Goal: Check status: Check status

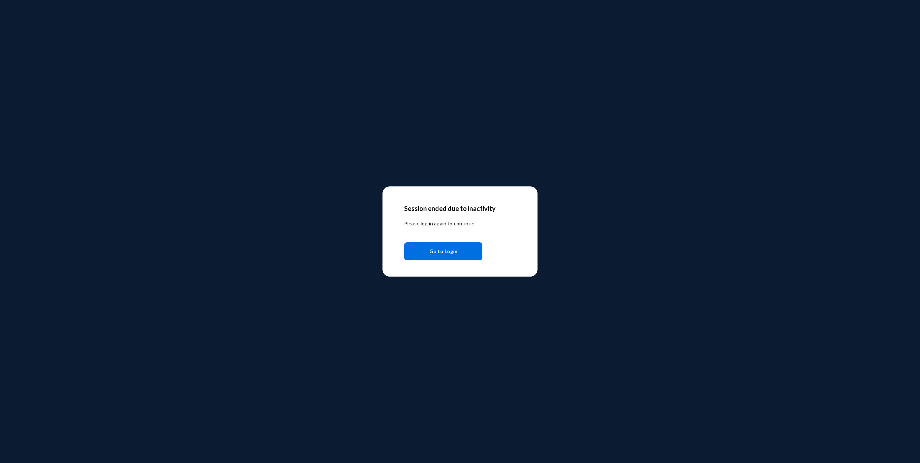
click at [471, 255] on button "Go to Login" at bounding box center [443, 251] width 78 height 18
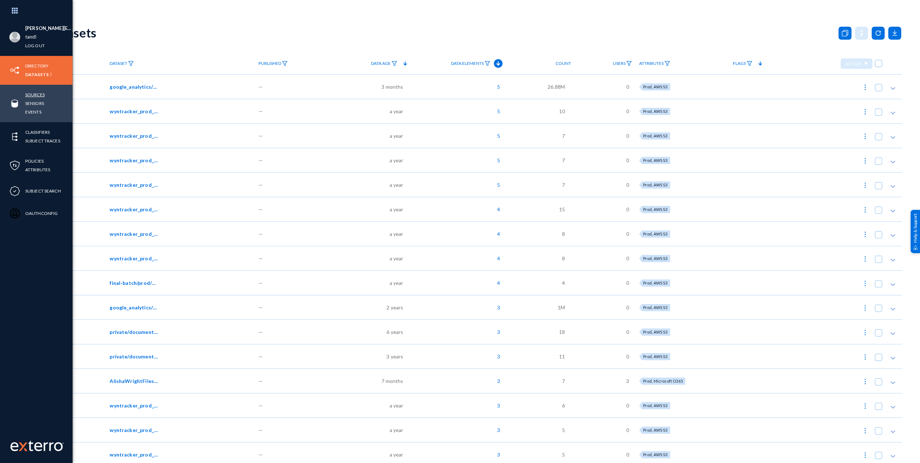
click at [44, 97] on link "Sources" at bounding box center [34, 94] width 19 height 8
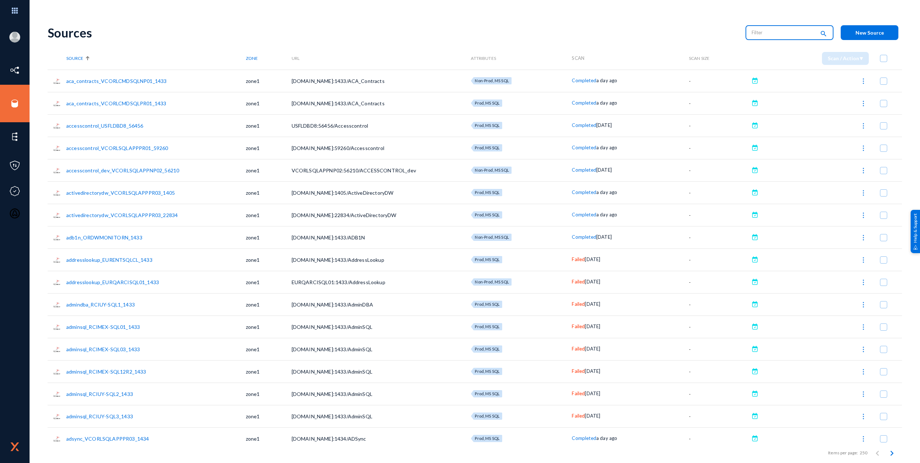
click at [774, 33] on input "text" at bounding box center [783, 32] width 63 height 11
type input "DEV"
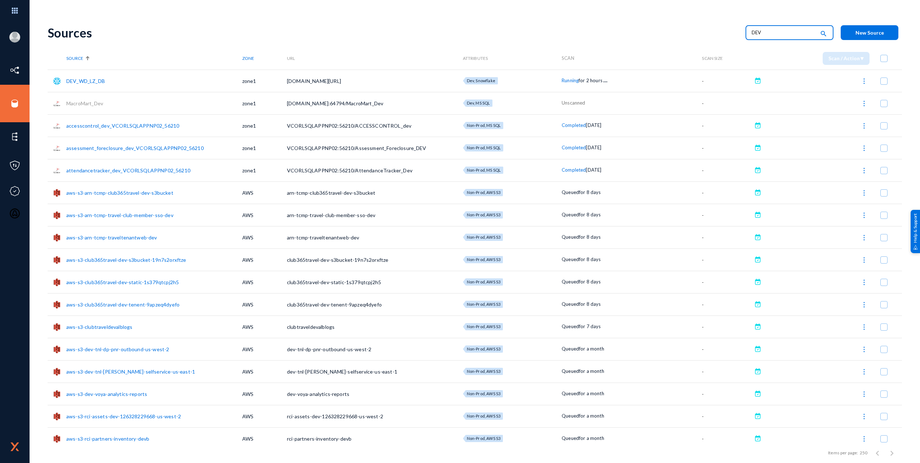
click at [577, 79] on span "Running" at bounding box center [570, 81] width 17 height 6
click at [580, 15] on div at bounding box center [460, 231] width 920 height 463
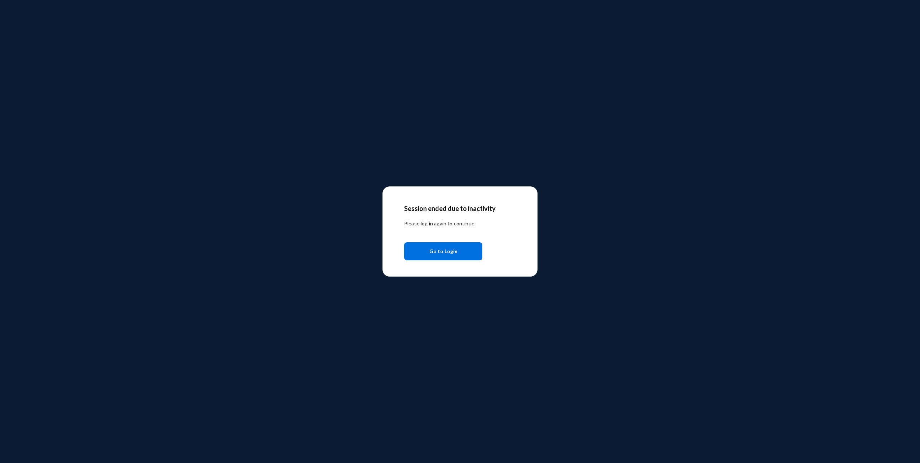
click at [434, 255] on span "Go to Login" at bounding box center [443, 251] width 28 height 13
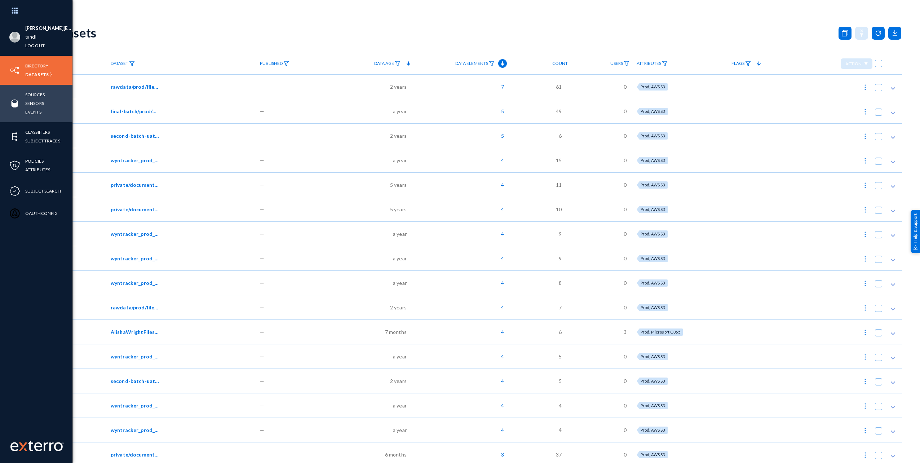
click at [30, 110] on link "Events" at bounding box center [33, 112] width 16 height 8
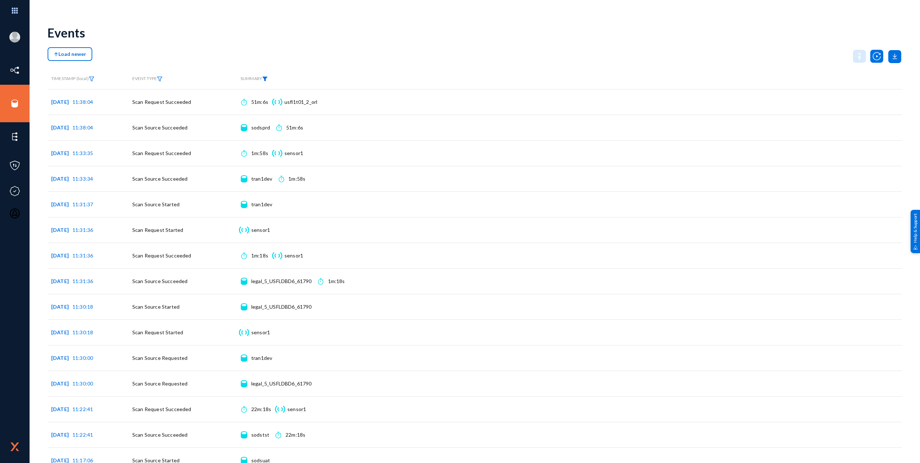
click at [265, 79] on img at bounding box center [265, 78] width 6 height 5
click at [270, 93] on span at bounding box center [276, 95] width 48 height 6
click at [294, 38] on div at bounding box center [460, 231] width 920 height 463
click at [269, 98] on span at bounding box center [276, 95] width 48 height 6
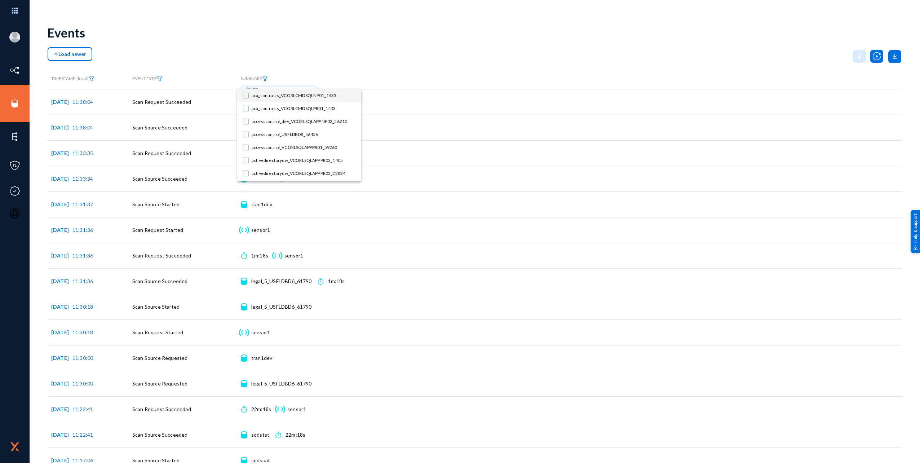
click at [288, 59] on div at bounding box center [460, 231] width 920 height 463
click at [262, 124] on input "Message" at bounding box center [278, 126] width 65 height 6
click at [163, 73] on div at bounding box center [460, 231] width 920 height 463
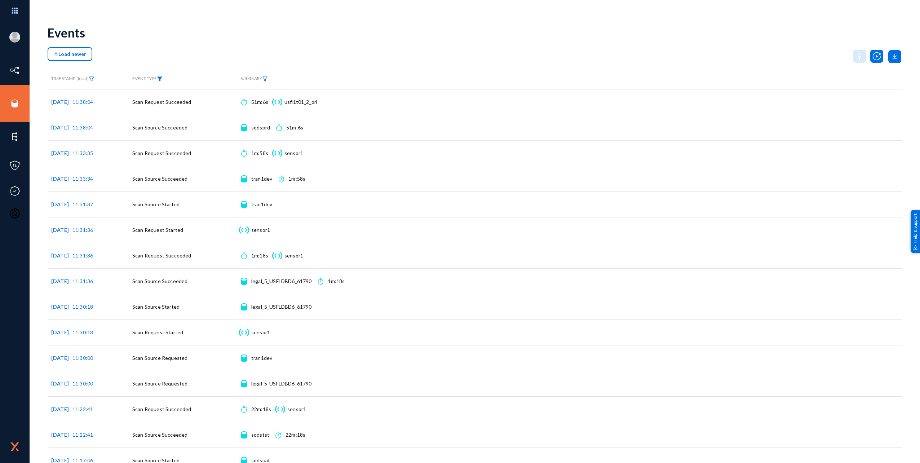
click at [160, 77] on img at bounding box center [160, 78] width 6 height 5
click at [162, 105] on span at bounding box center [167, 101] width 48 height 6
click at [159, 142] on span "Scan Request Failed" at bounding box center [184, 140] width 82 height 13
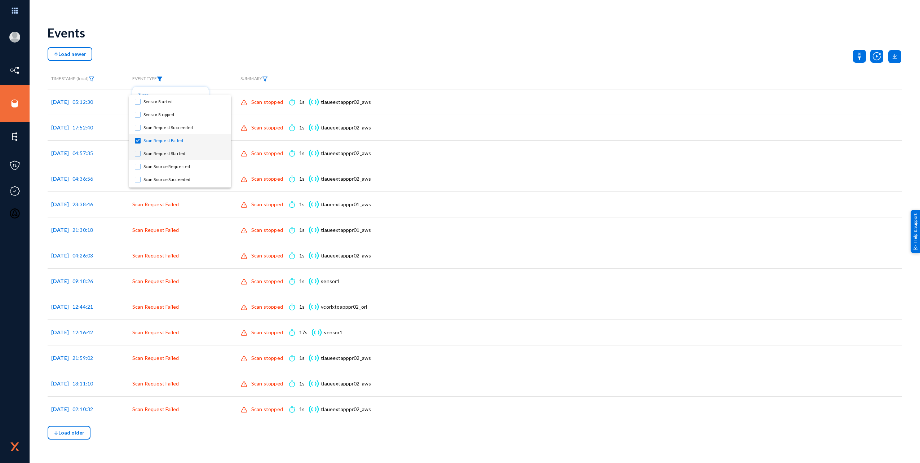
scroll to position [36, 0]
click at [157, 183] on span "Scan Source Failed" at bounding box center [184, 182] width 82 height 13
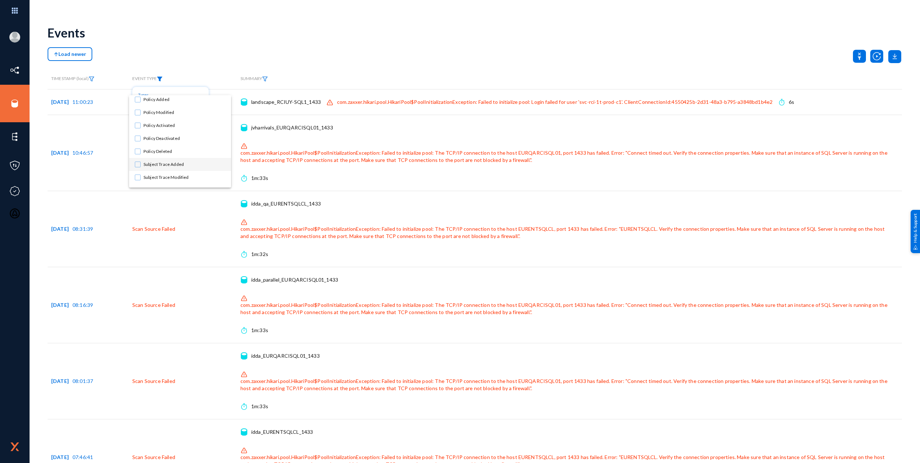
scroll to position [466, 0]
click at [223, 32] on div at bounding box center [460, 231] width 920 height 463
click at [265, 79] on div at bounding box center [460, 231] width 920 height 463
click at [266, 79] on img at bounding box center [265, 78] width 6 height 5
click at [268, 94] on span at bounding box center [276, 95] width 48 height 6
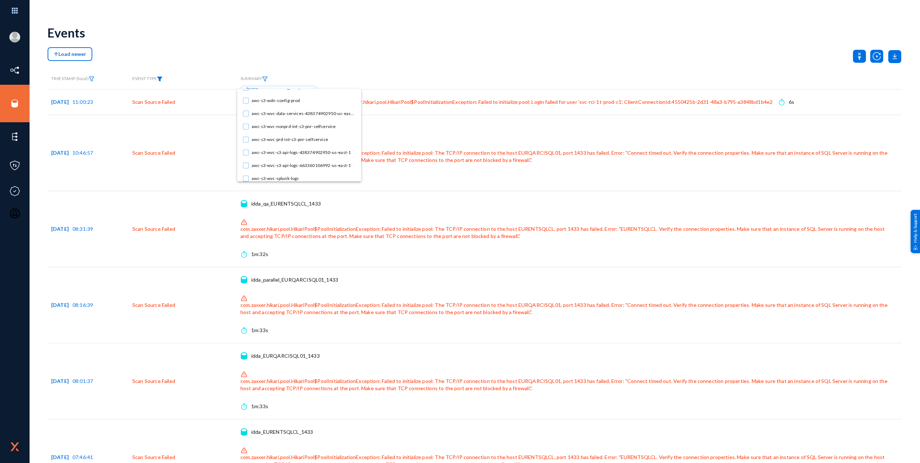
scroll to position [3153, 0]
click at [162, 78] on div at bounding box center [460, 231] width 920 height 463
click at [161, 79] on div at bounding box center [460, 231] width 920 height 463
click at [162, 79] on img at bounding box center [160, 78] width 6 height 5
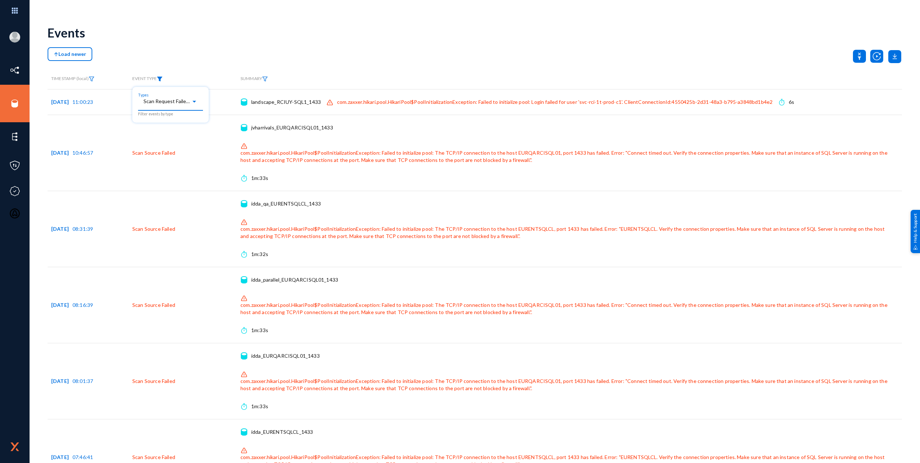
click at [164, 100] on span "Scan Request Failed, Scan Source Failed" at bounding box center [187, 101] width 89 height 6
click at [162, 63] on span "Scan Request Failed" at bounding box center [184, 65] width 82 height 13
click at [257, 28] on div at bounding box center [460, 231] width 920 height 463
click at [267, 79] on div at bounding box center [460, 231] width 920 height 463
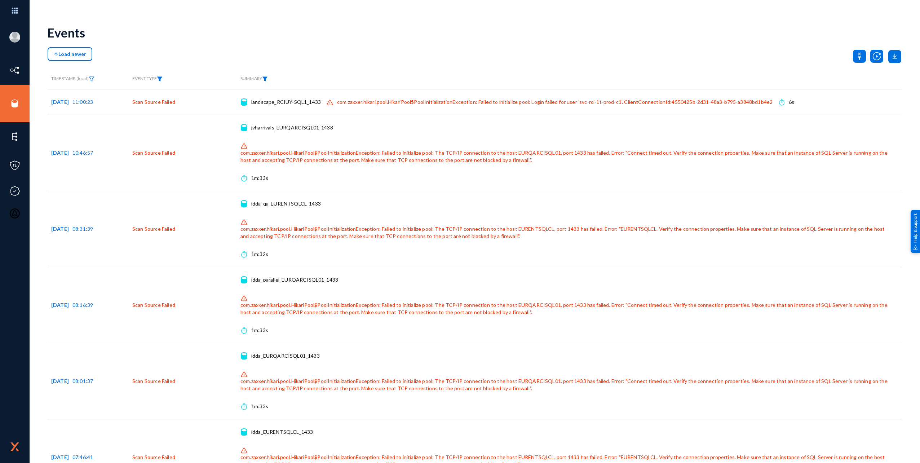
click at [267, 79] on img at bounding box center [265, 78] width 6 height 5
click at [259, 99] on div at bounding box center [279, 96] width 54 height 6
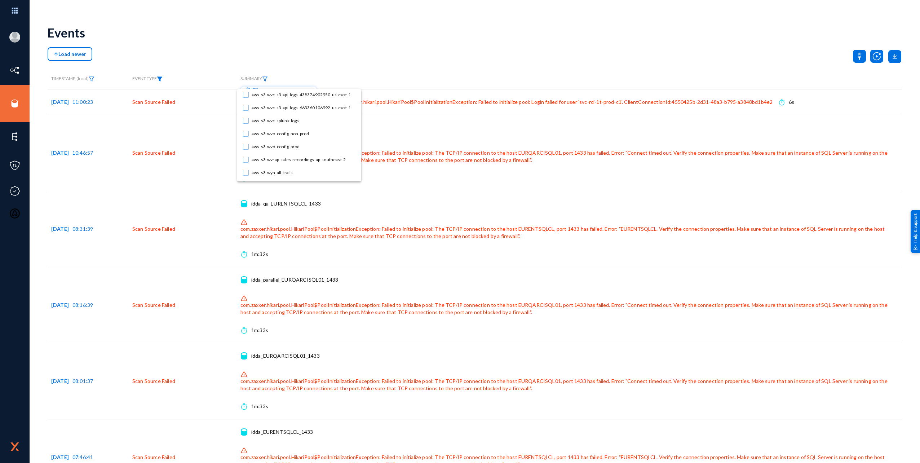
scroll to position [3153, 0]
click at [543, 57] on div at bounding box center [460, 231] width 920 height 463
click at [12, 101] on div at bounding box center [460, 231] width 920 height 463
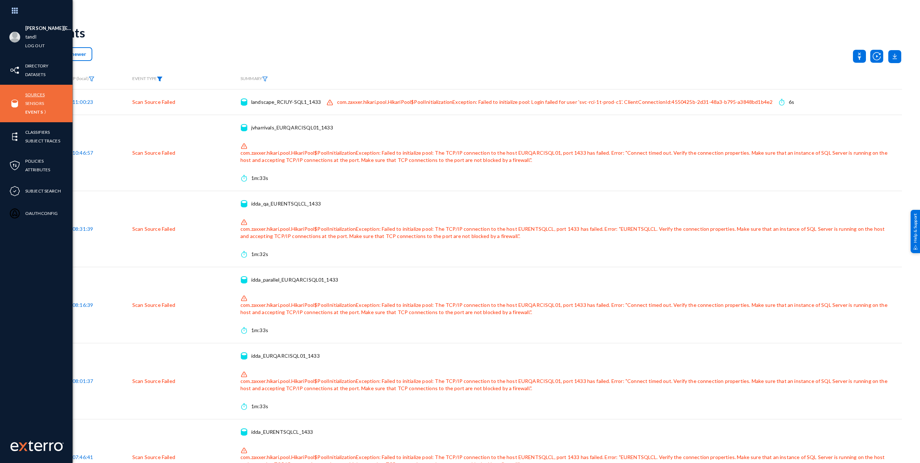
click at [31, 96] on link "Sources" at bounding box center [34, 94] width 19 height 8
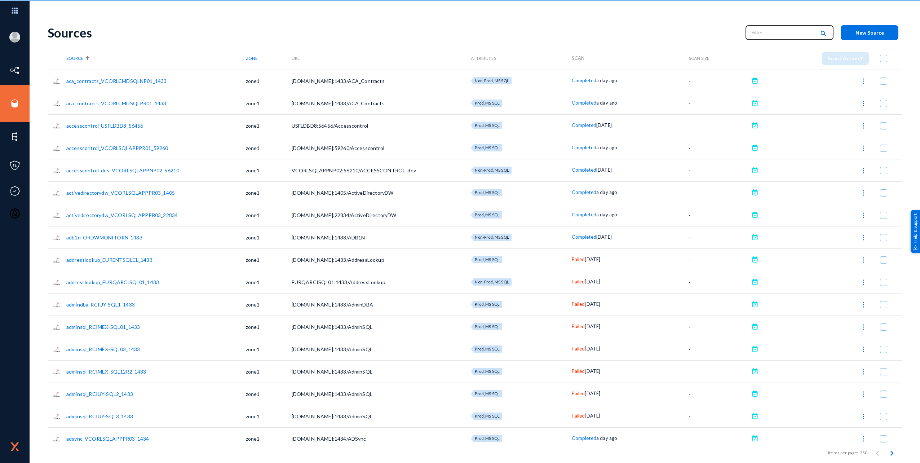
click at [760, 35] on input "text" at bounding box center [783, 32] width 63 height 11
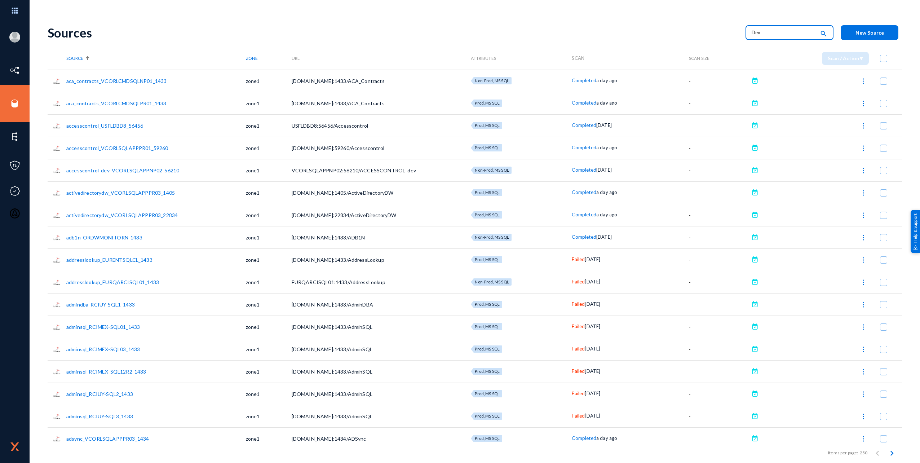
type input "Dev"
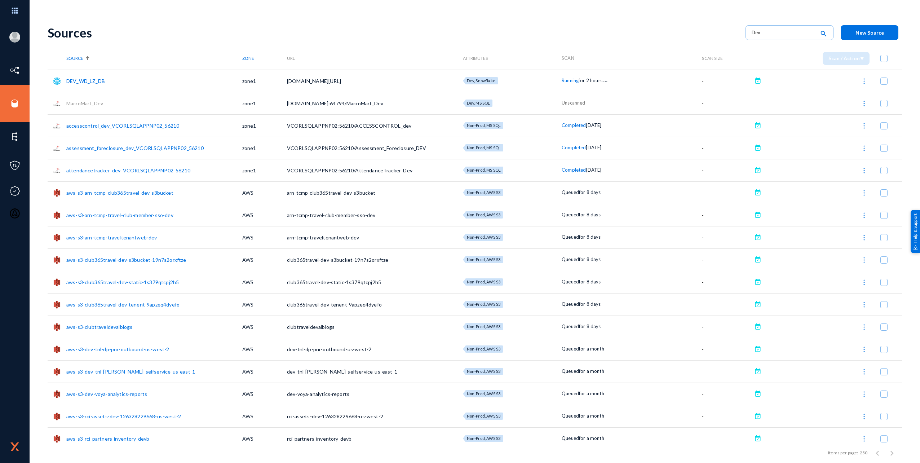
click at [91, 80] on link "DEV_WD_LZ_DB" at bounding box center [85, 81] width 39 height 6
